Goal: Task Accomplishment & Management: Manage account settings

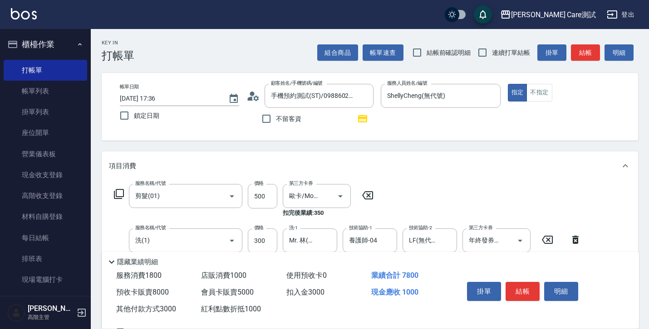
scroll to position [445, 0]
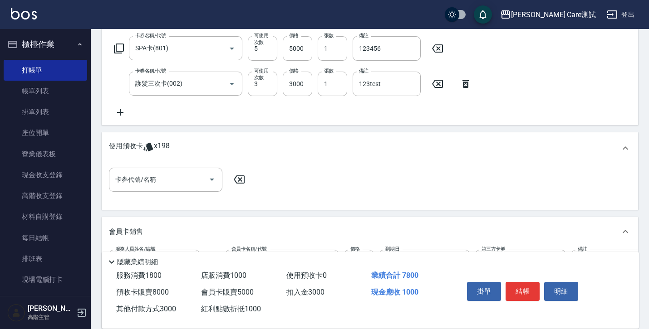
click at [510, 137] on div "項目消費 服務名稱/代號 剪髮(01) 服務名稱/代號 價格 500 價格 第三方卡券 歐卡/Momo 第三方卡券 扣完後業績: 350 服務名稱/代號 洗(…" at bounding box center [370, 161] width 536 height 909
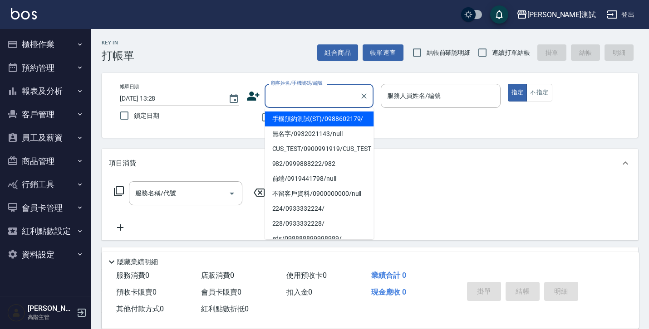
click at [352, 101] on input "顧客姓名/手機號碼/編號" at bounding box center [312, 96] width 87 height 16
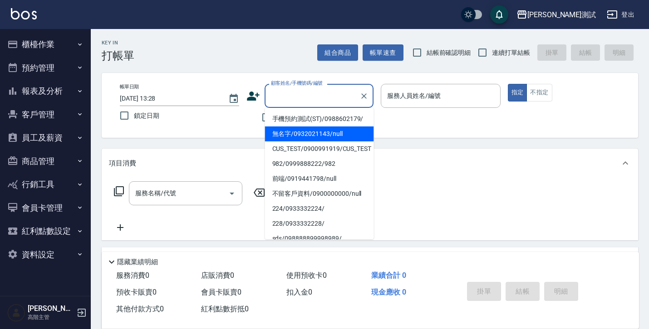
click at [345, 142] on li "無名字/0932021143/null" at bounding box center [319, 134] width 109 height 15
type input "無名字/0932021143/null"
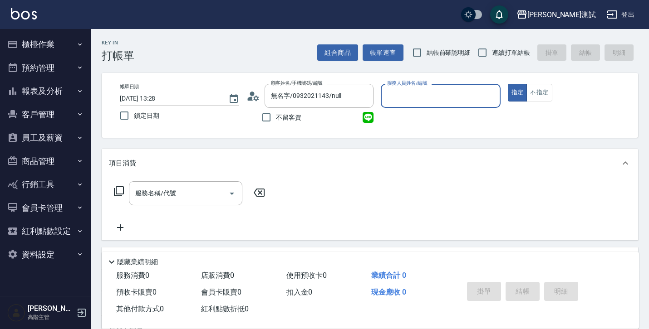
click at [414, 98] on input "服務人員姓名/編號" at bounding box center [440, 96] width 111 height 16
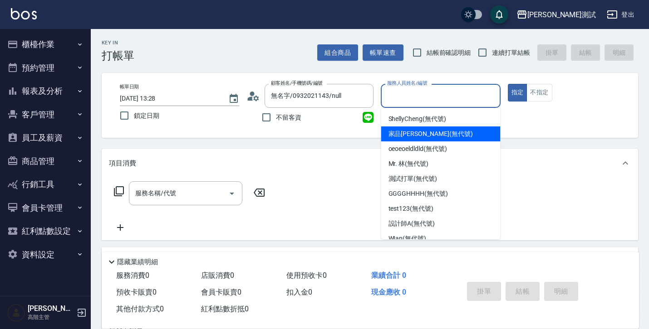
click at [417, 137] on span "家品[PERSON_NAME] (無代號)" at bounding box center [430, 134] width 84 height 10
type input "家品[PERSON_NAME](無代號)"
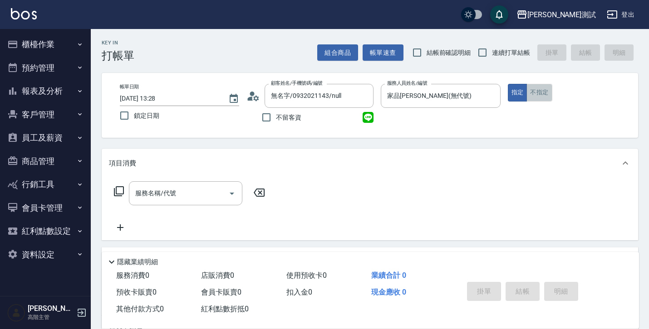
click at [542, 98] on button "不指定" at bounding box center [538, 93] width 25 height 18
click at [518, 97] on button "指定" at bounding box center [518, 93] width 20 height 18
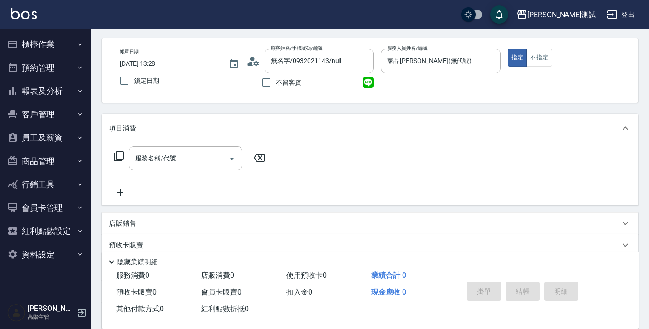
scroll to position [45, 0]
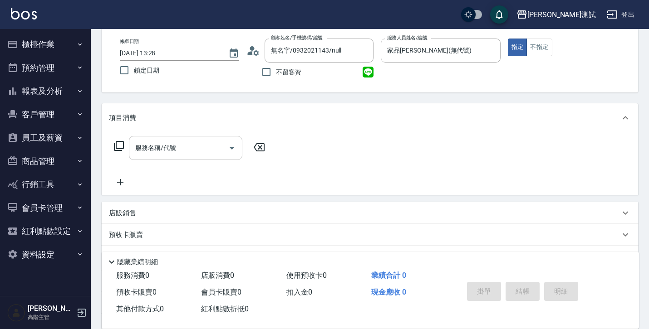
click at [217, 152] on input "服務名稱/代號" at bounding box center [179, 148] width 92 height 16
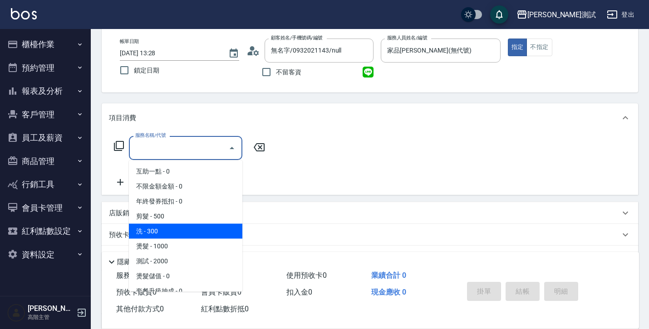
click at [206, 228] on span "洗 - 300" at bounding box center [185, 231] width 113 height 15
type input "洗(1)"
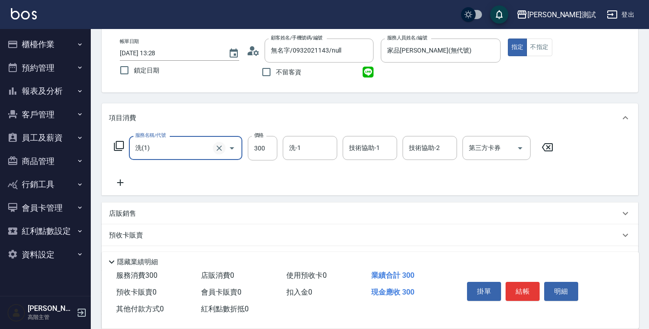
click at [218, 147] on icon "Clear" at bounding box center [218, 148] width 5 height 5
click at [224, 148] on button "Clear" at bounding box center [219, 148] width 13 height 13
click at [234, 148] on icon "Open" at bounding box center [231, 148] width 11 height 11
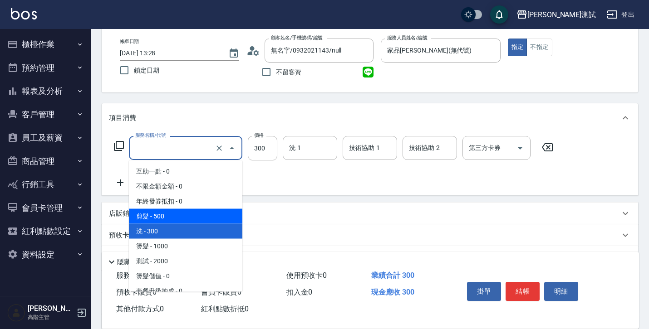
click at [210, 220] on span "剪髮 - 500" at bounding box center [185, 216] width 113 height 15
type input "剪髮(01)"
type input "3"
type input "500"
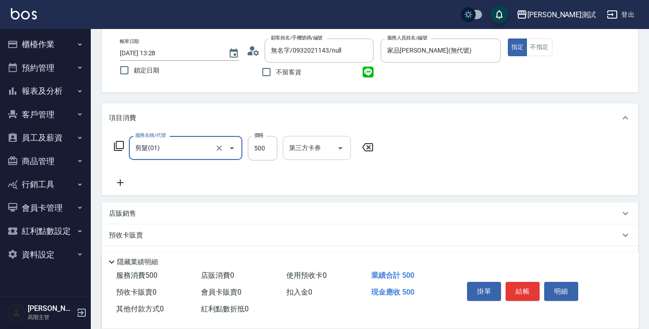
click at [322, 148] on input "第三方卡券" at bounding box center [310, 148] width 46 height 16
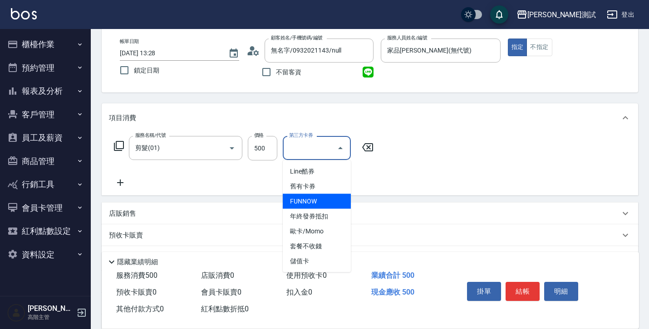
click at [316, 195] on span "FUNNOW" at bounding box center [317, 201] width 68 height 15
type input "0"
type input "FUNNOW"
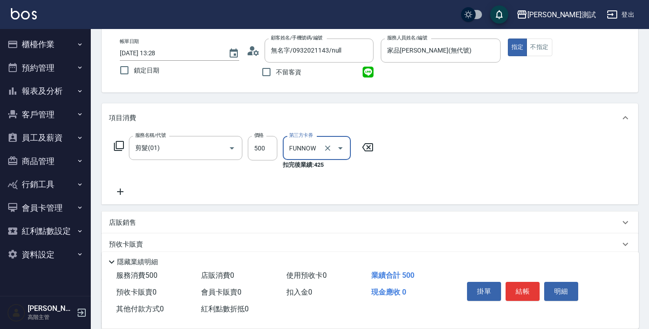
click at [366, 152] on icon at bounding box center [367, 147] width 23 height 11
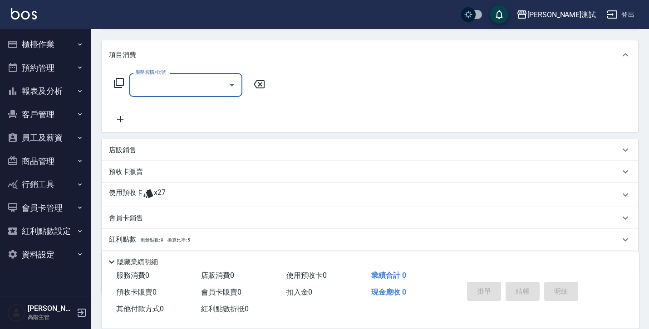
scroll to position [161, 0]
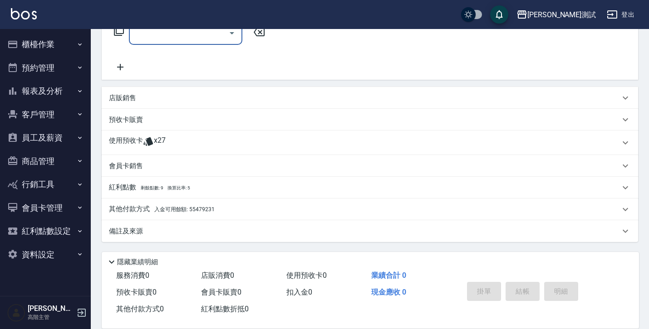
click at [252, 101] on div "店販銷售" at bounding box center [364, 98] width 511 height 10
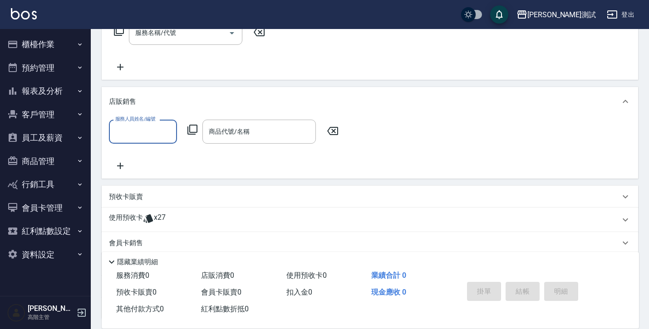
scroll to position [0, 0]
click at [169, 122] on div "服務人員姓名/編號" at bounding box center [143, 132] width 68 height 24
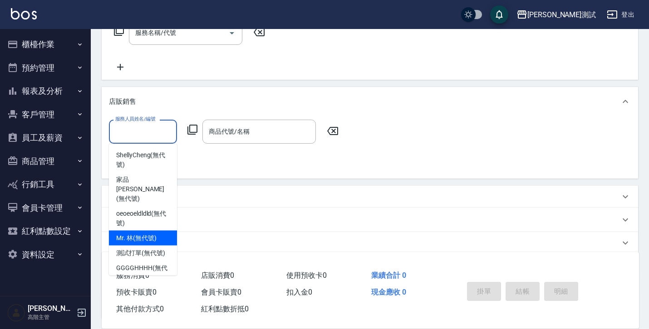
click at [147, 234] on span "Mr. 林 (無代號)" at bounding box center [136, 239] width 40 height 10
type input "Mr. 林(無代號)"
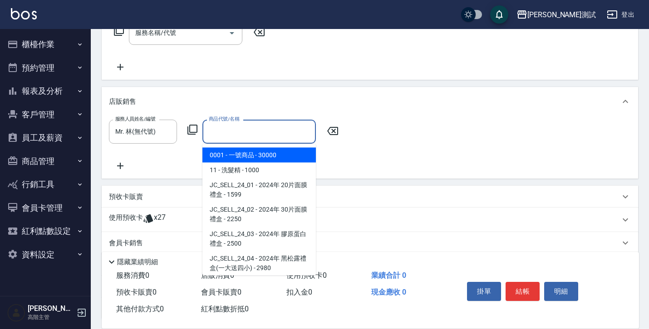
click at [270, 130] on input "商品代號/名稱" at bounding box center [258, 132] width 105 height 16
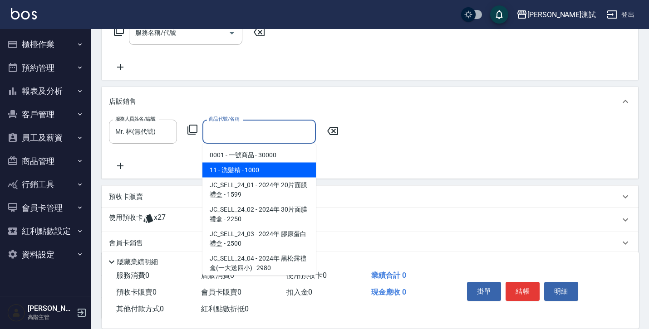
click at [267, 172] on span "11 - 洗髮精 - 1000" at bounding box center [258, 170] width 113 height 15
type input "洗髮精"
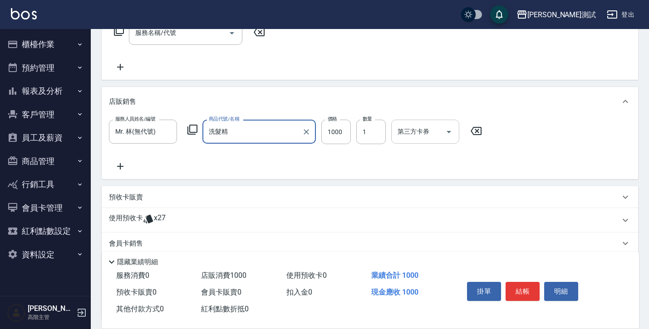
click at [428, 137] on input "第三方卡券" at bounding box center [418, 132] width 46 height 16
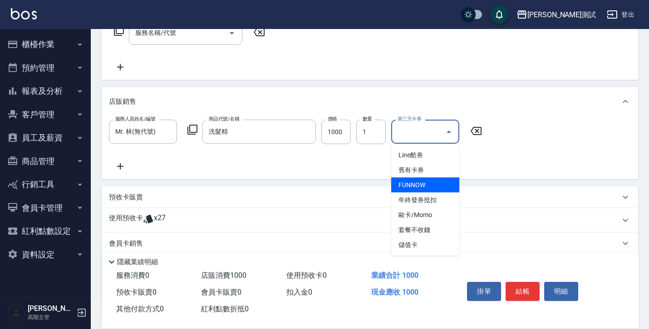
click at [428, 185] on span "FUNNOW" at bounding box center [425, 185] width 68 height 15
type input "0"
type input "FUNNOW"
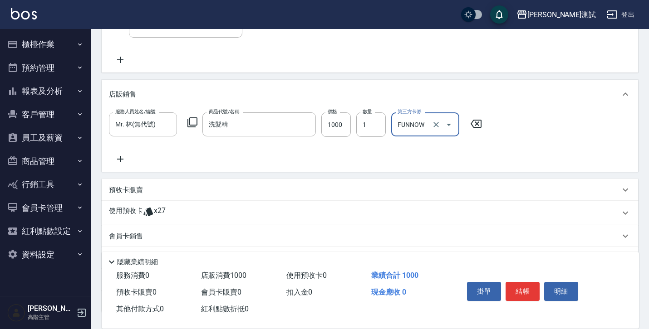
scroll to position [167, 0]
click at [50, 264] on button "資料設定" at bounding box center [45, 255] width 83 height 24
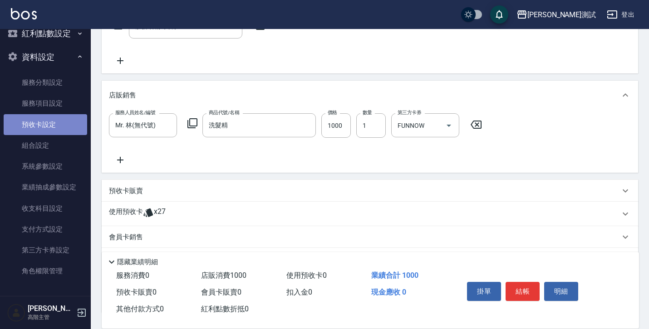
click at [47, 126] on link "預收卡設定" at bounding box center [45, 124] width 83 height 21
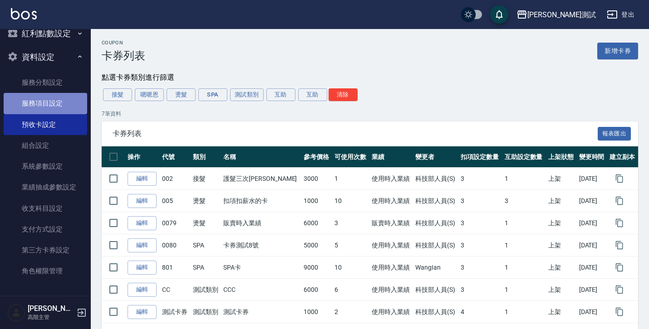
click at [47, 107] on link "服務項目設定" at bounding box center [45, 103] width 83 height 21
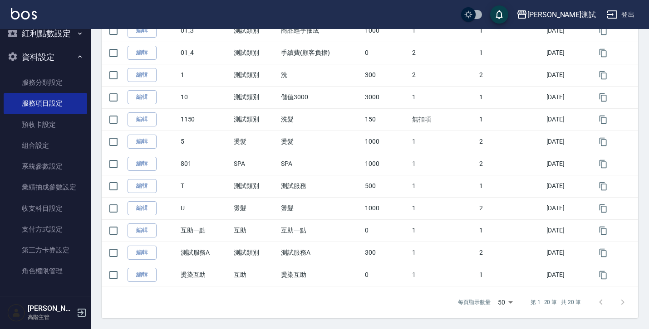
scroll to position [220, 0]
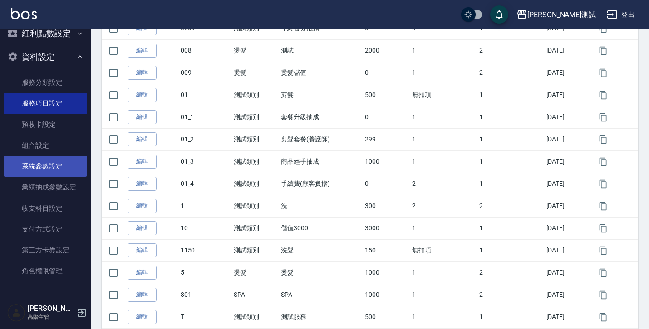
click at [49, 166] on link "系統參數設定" at bounding box center [45, 166] width 83 height 21
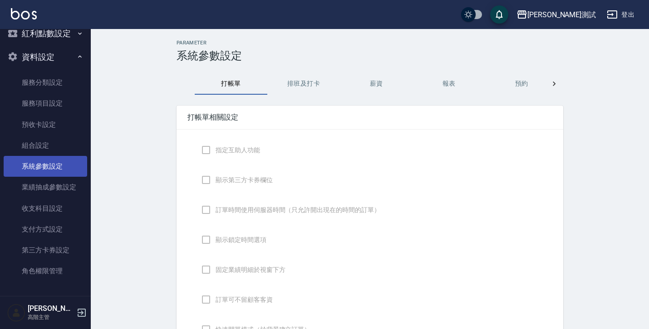
checkbox input "true"
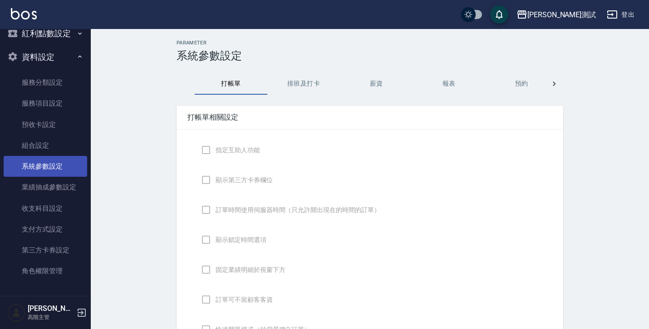
checkbox input "true"
type input "感熱紙(57mm)"
type input "NICKNAME"
type input "LASTORDER"
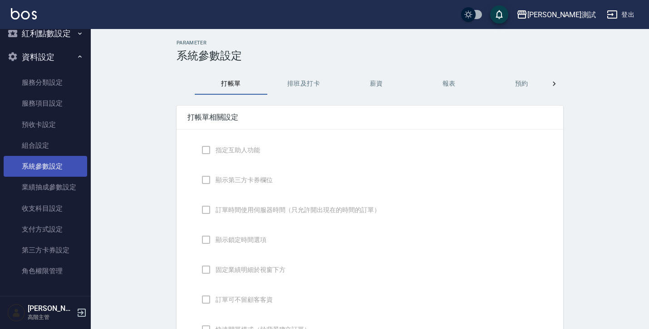
checkbox input "true"
type input "www.yjtytytytj"
checkbox input "true"
type textarea "hello"
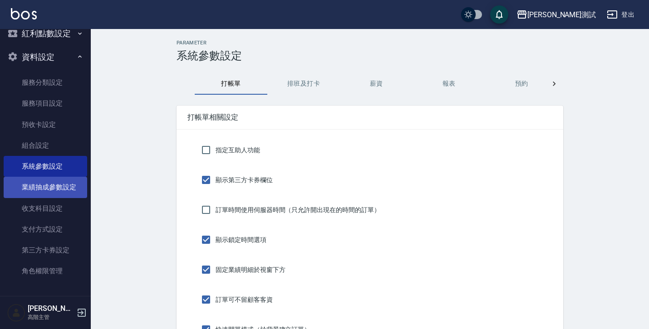
click at [56, 195] on link "業績抽成參數設定" at bounding box center [45, 187] width 83 height 21
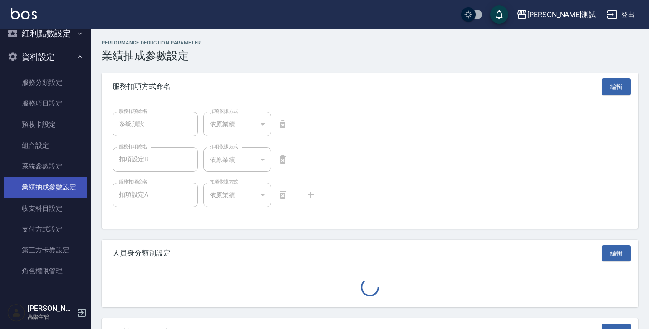
type input "技術協助"
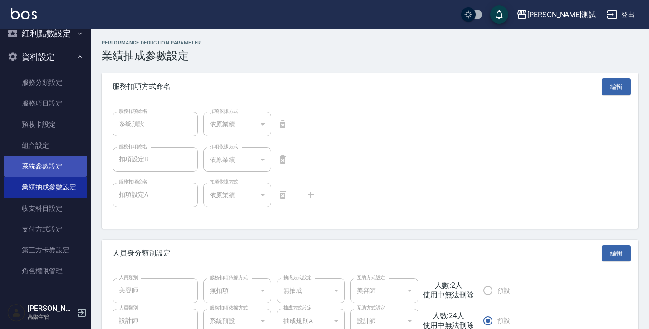
click at [70, 163] on link "系統參數設定" at bounding box center [45, 166] width 83 height 21
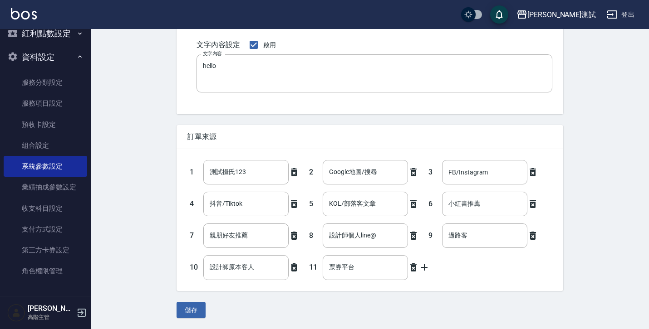
scroll to position [727, 0]
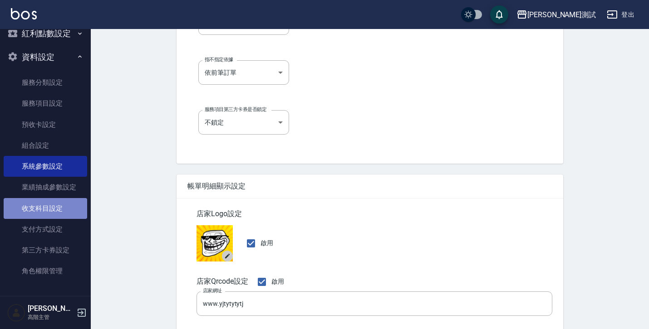
click at [52, 207] on link "收支科目設定" at bounding box center [45, 208] width 83 height 21
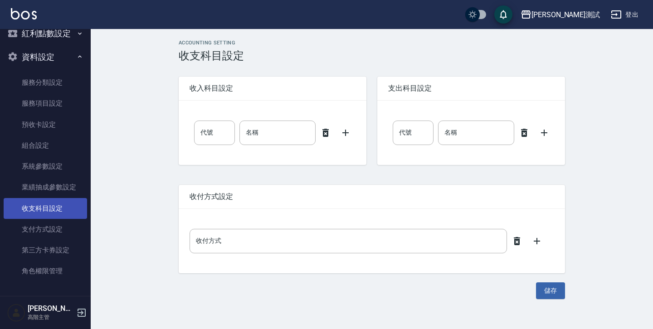
type input "0"
type input "售貨費用"
type input "0"
type input "售貨費用"
type input "零用金"
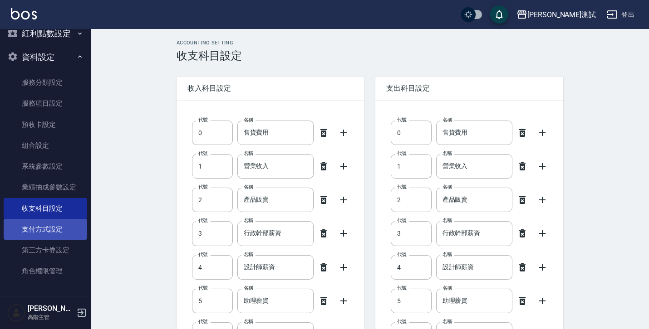
click at [55, 236] on link "支付方式設定" at bounding box center [45, 229] width 83 height 21
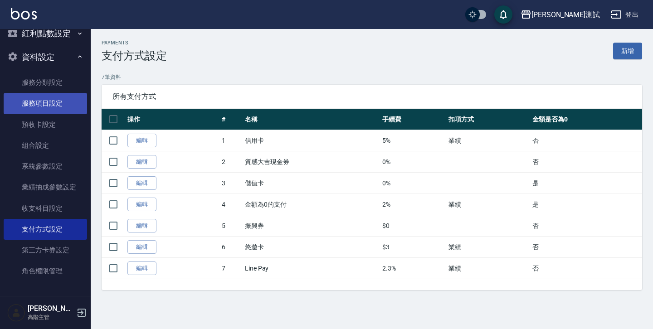
click at [42, 99] on link "服務項目設定" at bounding box center [45, 103] width 83 height 21
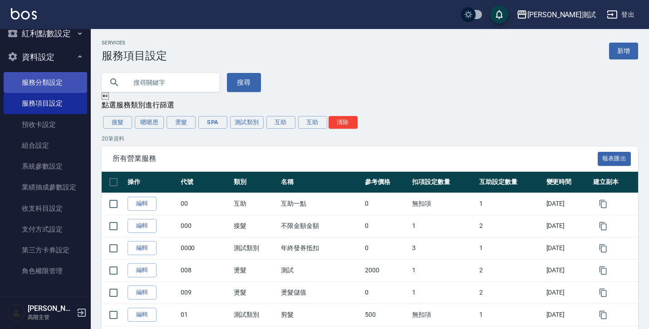
click at [45, 86] on link "服務分類設定" at bounding box center [45, 82] width 83 height 21
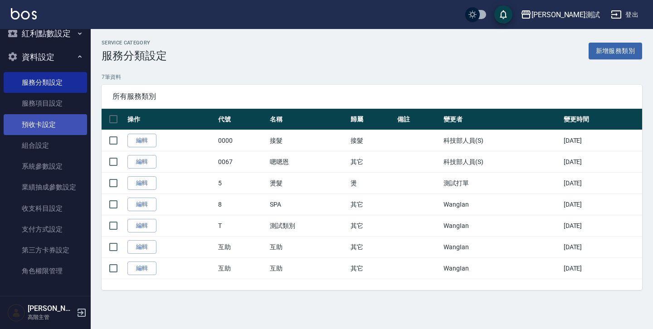
click at [23, 127] on link "預收卡設定" at bounding box center [45, 124] width 83 height 21
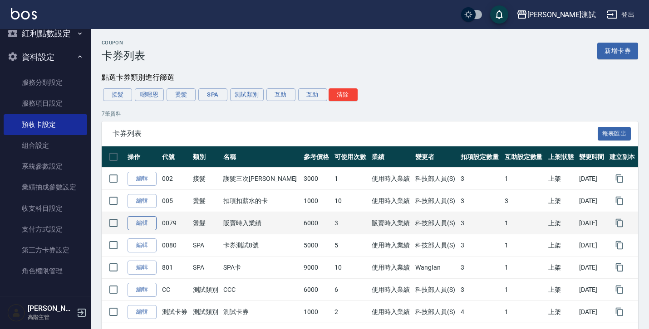
scroll to position [28, 0]
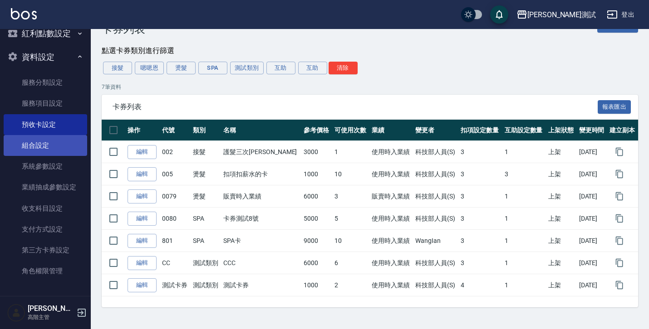
click at [34, 146] on link "組合設定" at bounding box center [45, 145] width 83 height 21
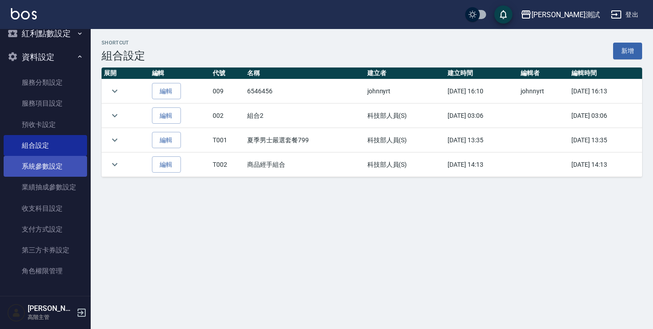
click at [36, 163] on link "系統參數設定" at bounding box center [45, 166] width 83 height 21
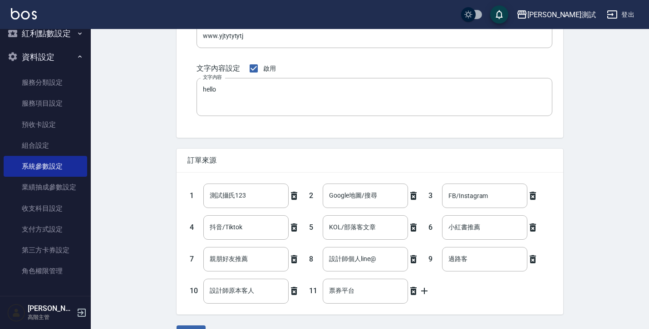
scroll to position [1019, 0]
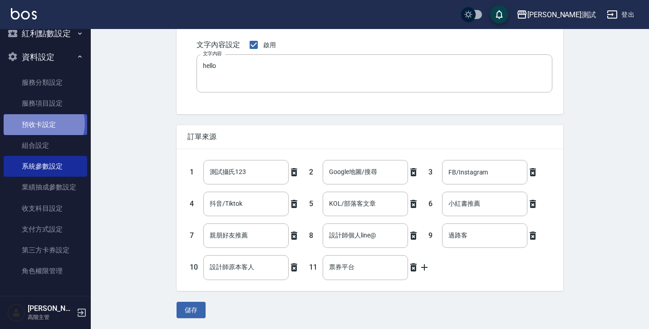
click at [42, 123] on link "預收卡設定" at bounding box center [45, 124] width 83 height 21
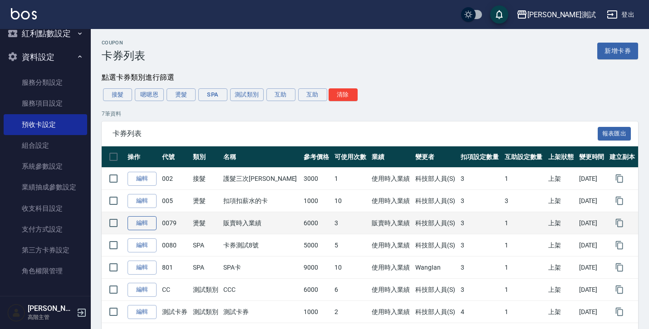
click at [144, 227] on link "編輯" at bounding box center [141, 223] width 29 height 14
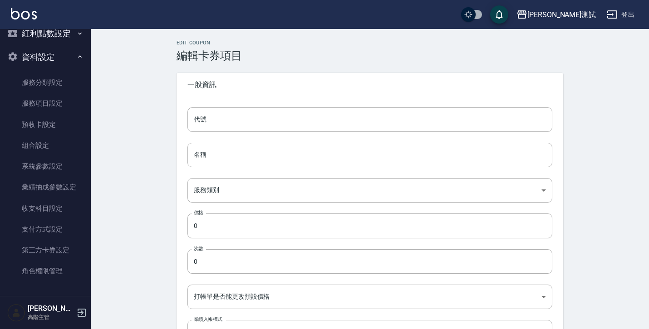
type input "0079"
type input "販賣時入業績"
type input "0563b6f7-51b9-45b1-8685-93696b1b12eb"
type input "6000"
type input "3"
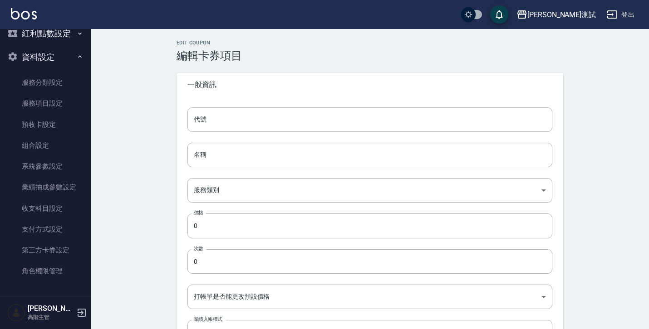
type input "UNSET"
type input "SELLING"
type input "onSalary"
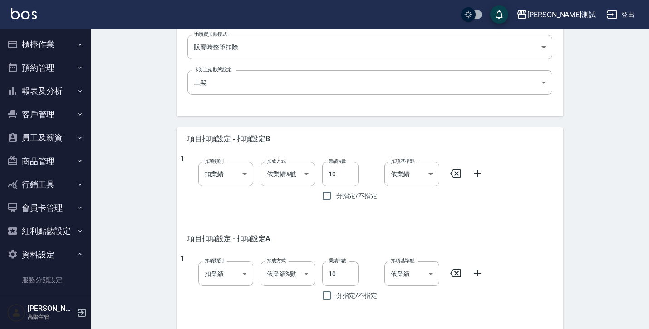
scroll to position [142, 0]
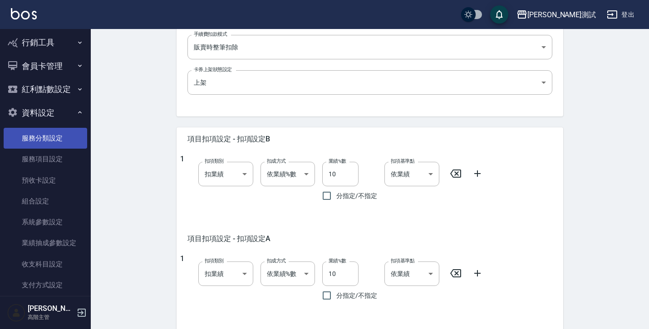
click at [48, 142] on link "服務分類設定" at bounding box center [45, 138] width 83 height 21
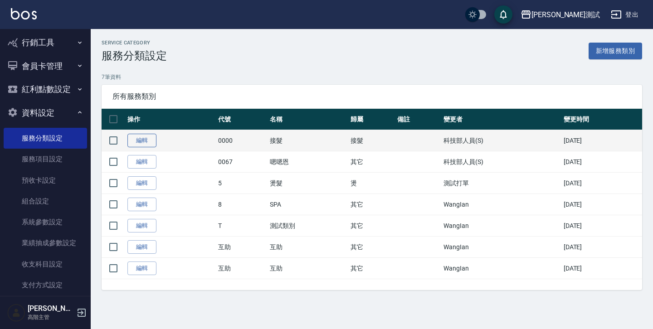
click at [147, 146] on link "編輯" at bounding box center [141, 141] width 29 height 14
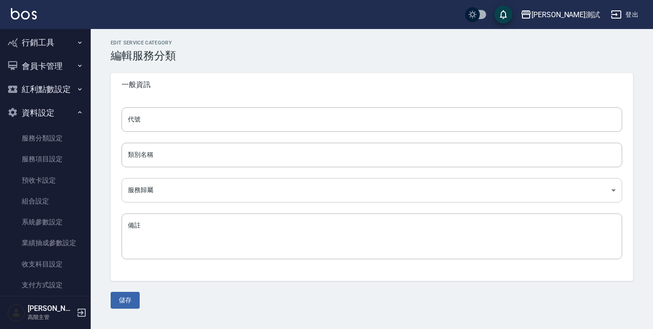
click at [309, 178] on body "[PERSON_NAME] Care測試 登出 櫃檯作業 打帳單 帳單列表 掛單列表 座位開單 營業儀表板 現金收支登錄 高階收支登錄 材料自購登錄 每日結帳…" at bounding box center [326, 164] width 653 height 329
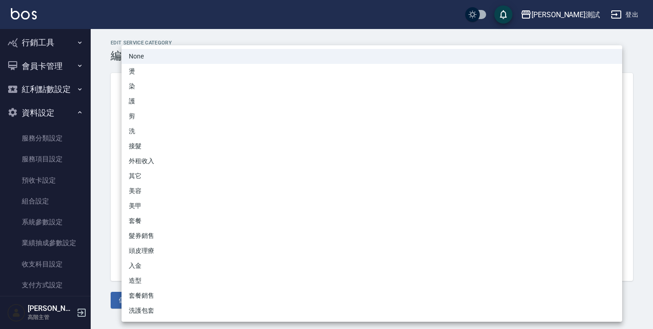
click at [101, 185] on div at bounding box center [326, 164] width 653 height 329
